Goal: Transaction & Acquisition: Download file/media

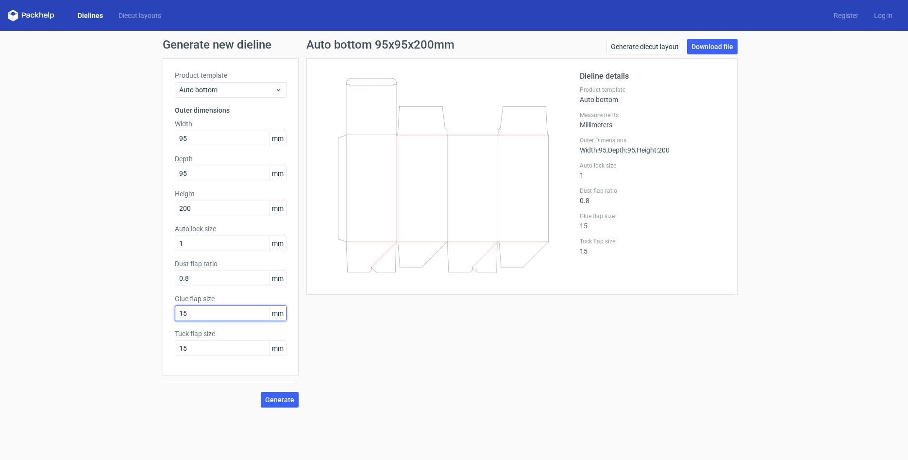
drag, startPoint x: 198, startPoint y: 313, endPoint x: 162, endPoint y: 312, distance: 35.9
click at [162, 312] on div "Generate new dieline Product template Auto bottom Outer dimensions Width 95 mm …" at bounding box center [454, 223] width 908 height 384
drag, startPoint x: 202, startPoint y: 140, endPoint x: 80, endPoint y: 135, distance: 122.4
click at [80, 135] on div "Generate new dieline Product template Auto bottom Outer dimensions Width 95 mm …" at bounding box center [454, 223] width 908 height 384
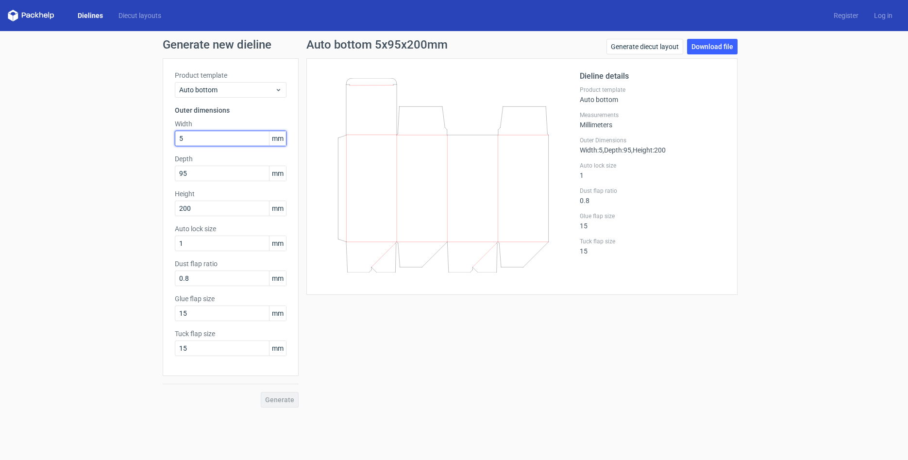
type input "50"
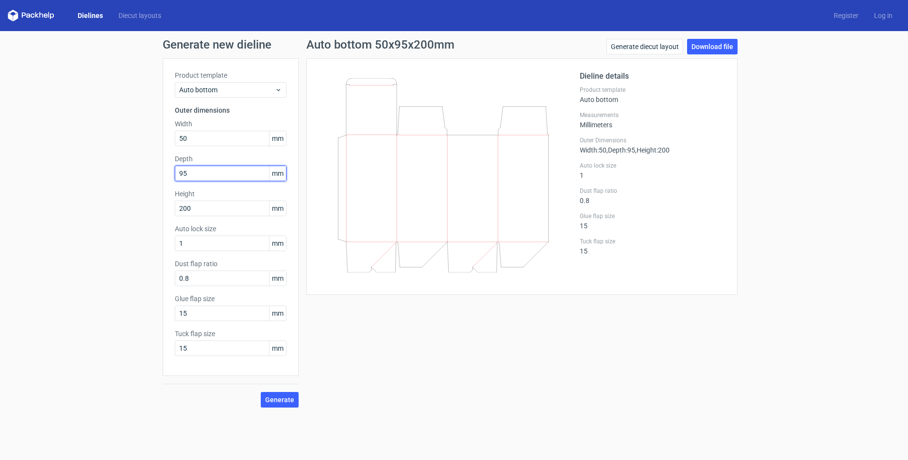
drag, startPoint x: 210, startPoint y: 175, endPoint x: 97, endPoint y: 169, distance: 113.3
click at [97, 169] on div "Generate new dieline Product template Auto bottom Outer dimensions Width 50 mm …" at bounding box center [454, 223] width 908 height 384
type input "50"
drag, startPoint x: 168, startPoint y: 206, endPoint x: 33, endPoint y: 193, distance: 136.1
click at [33, 193] on div "Generate new dieline Product template Auto bottom Outer dimensions Width 50 mm …" at bounding box center [454, 223] width 908 height 384
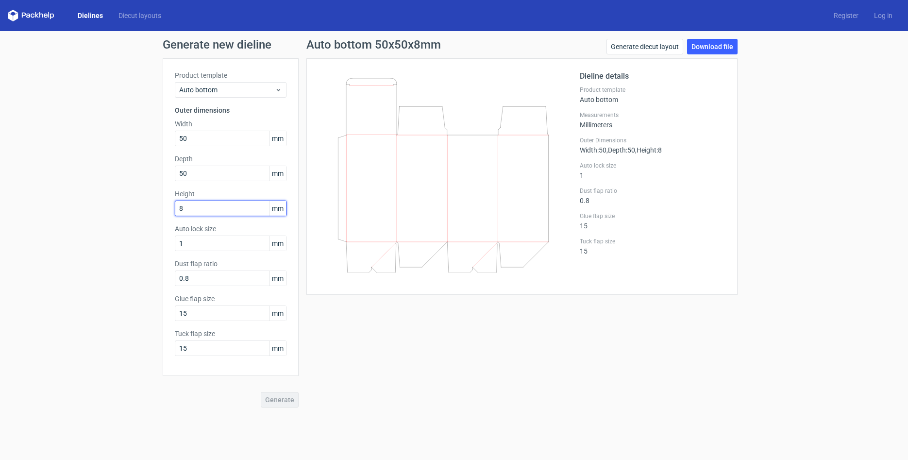
type input "85"
click at [280, 400] on button "Generate" at bounding box center [280, 400] width 38 height 16
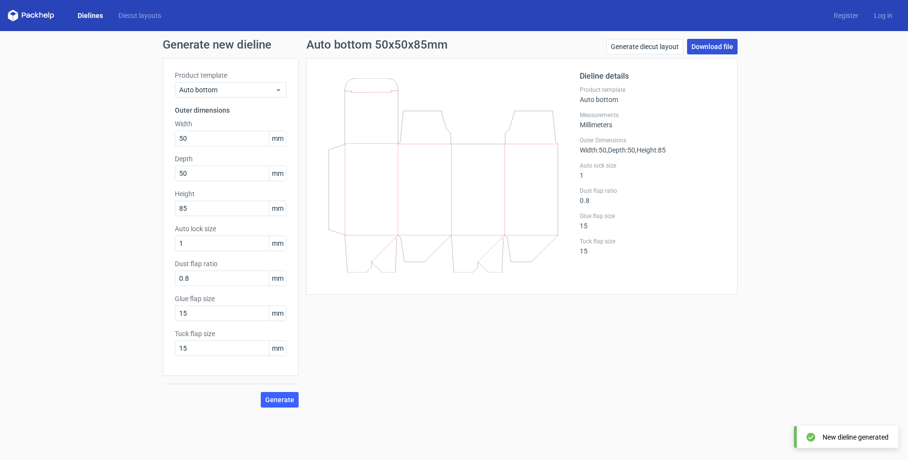
click at [709, 44] on link "Download file" at bounding box center [712, 47] width 50 height 16
click at [271, 91] on span "Auto bottom" at bounding box center [227, 90] width 96 height 10
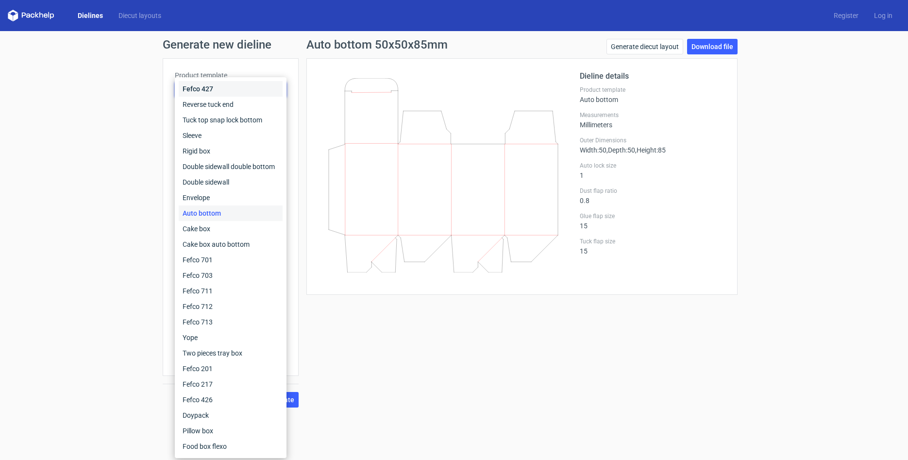
click at [271, 91] on div "Fefco 427" at bounding box center [231, 89] width 104 height 16
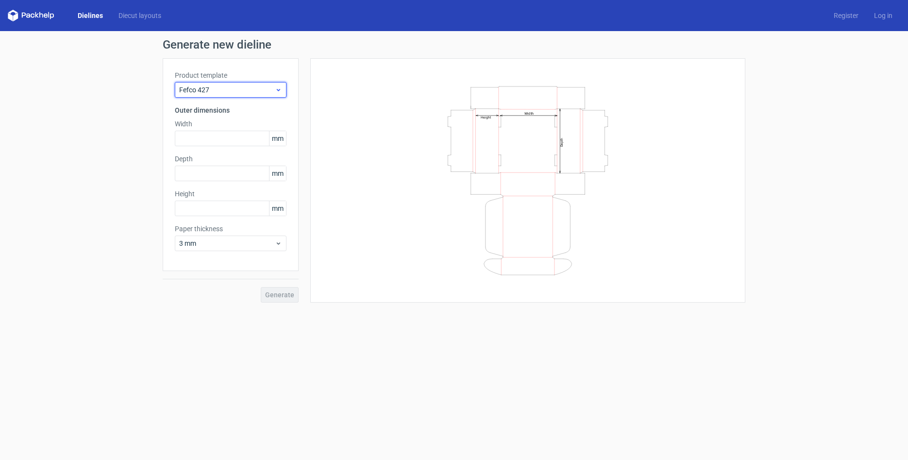
click at [280, 94] on div "Fefco 427" at bounding box center [231, 90] width 112 height 16
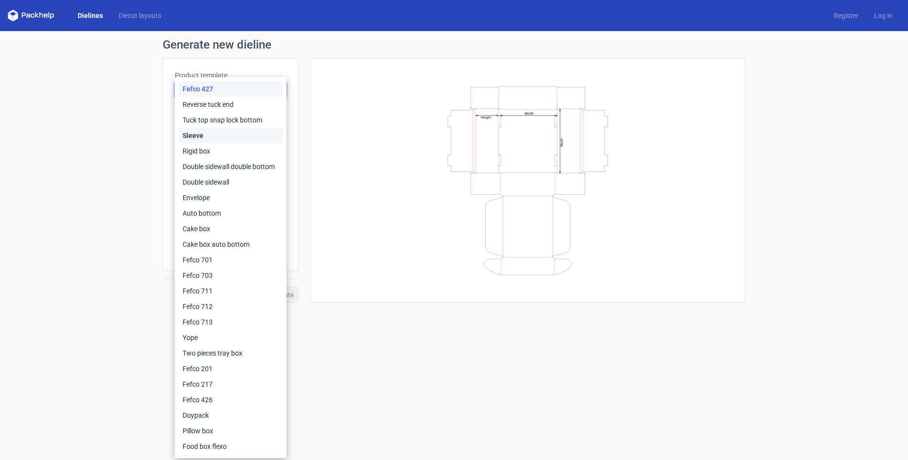
click at [226, 136] on div "Sleeve" at bounding box center [231, 136] width 104 height 16
